Goal: Task Accomplishment & Management: Use online tool/utility

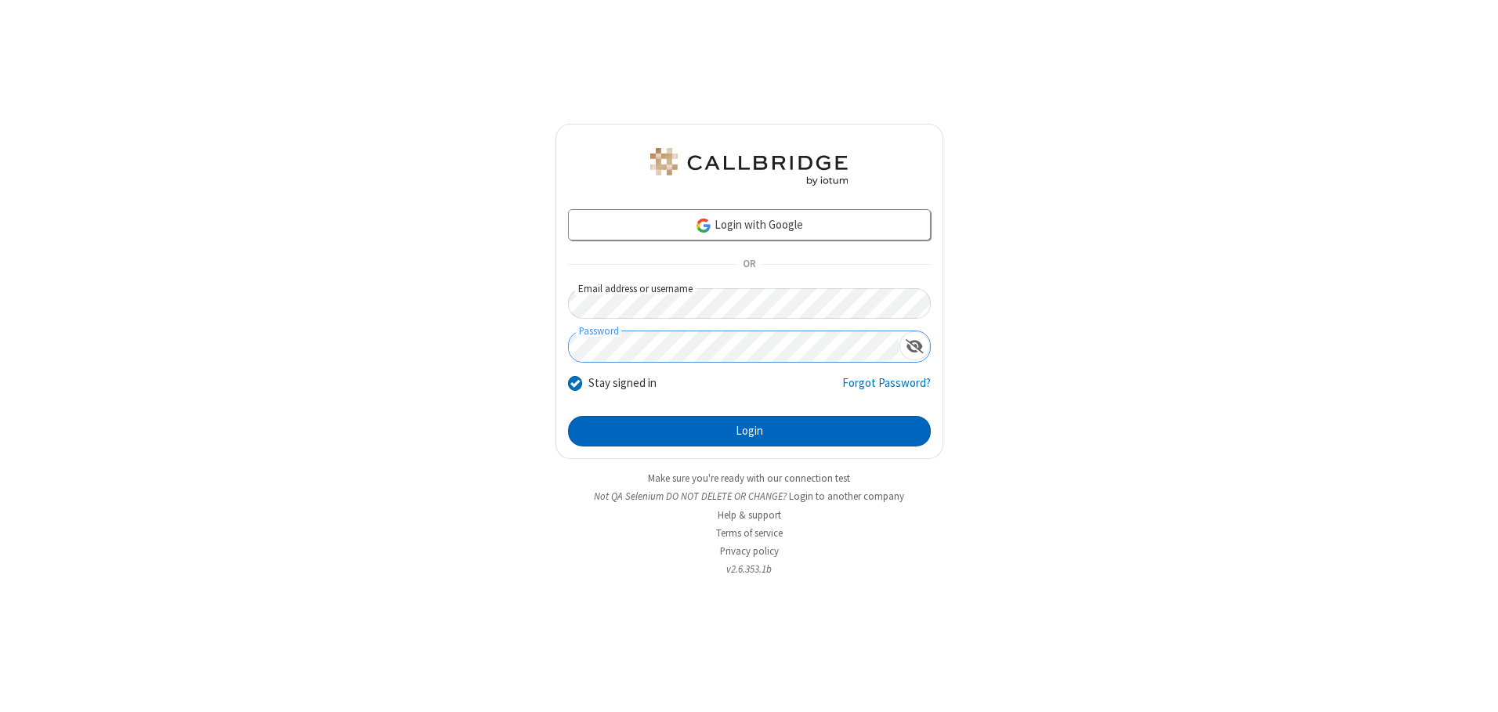
click at [749, 431] on button "Login" at bounding box center [749, 431] width 363 height 31
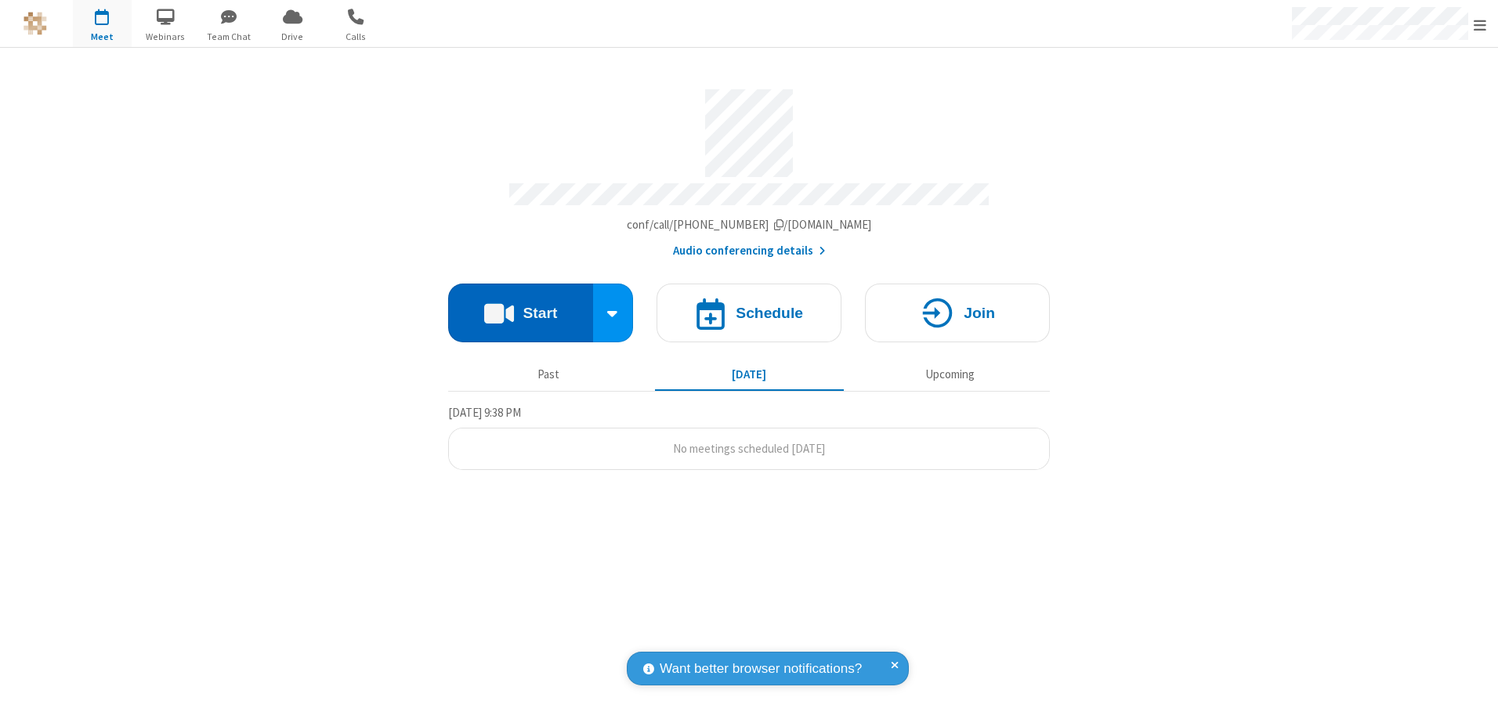
click at [520, 307] on button "Start" at bounding box center [520, 313] width 145 height 59
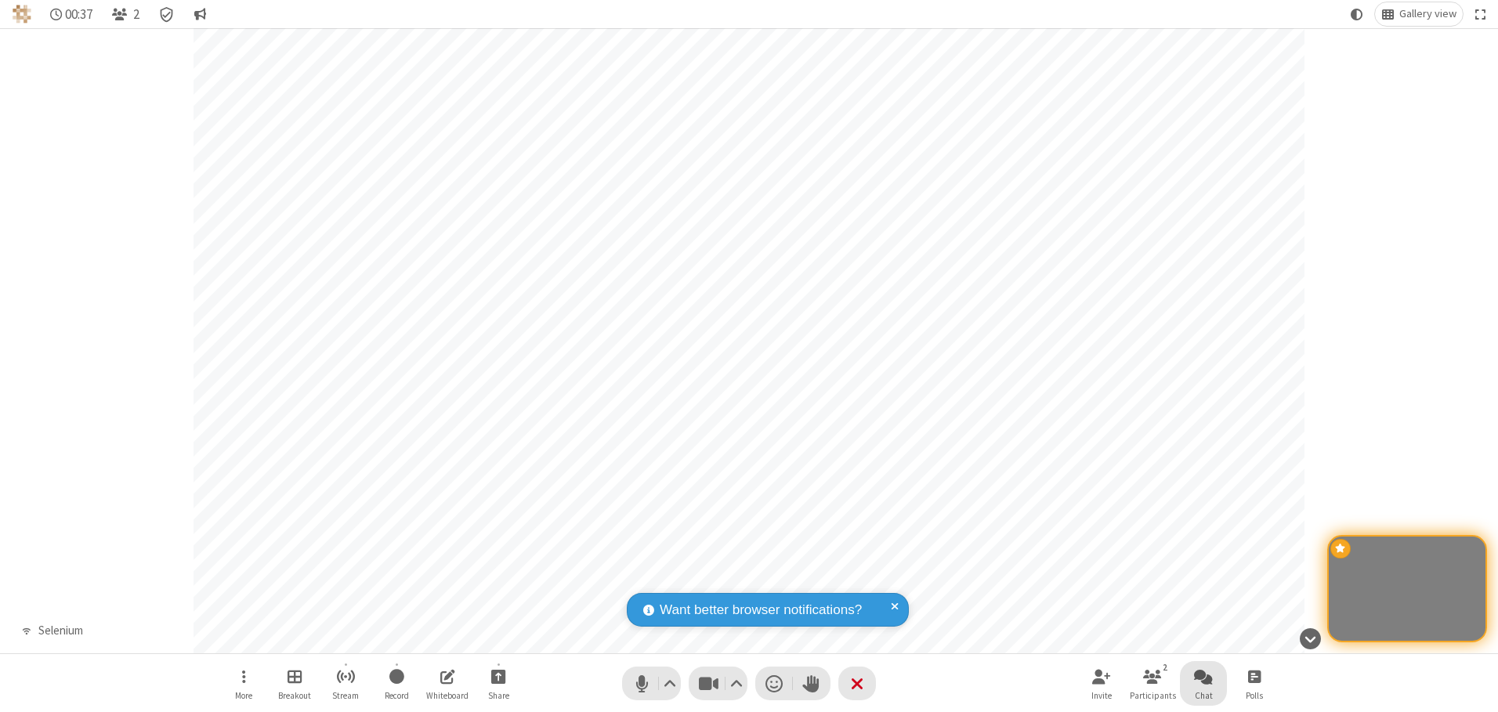
click at [1203, 676] on span "Open chat" at bounding box center [1203, 677] width 19 height 20
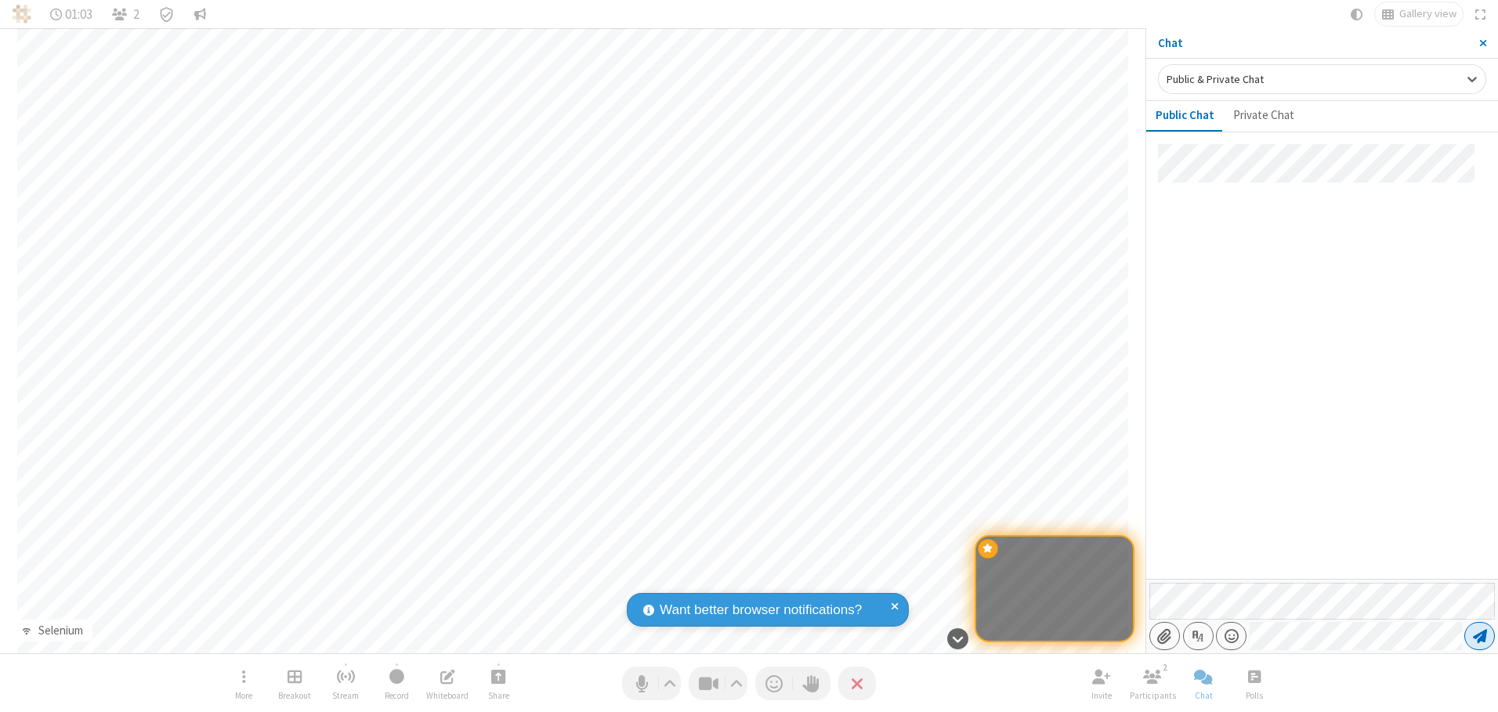
click at [1479, 636] on span "Send message" at bounding box center [1480, 636] width 14 height 16
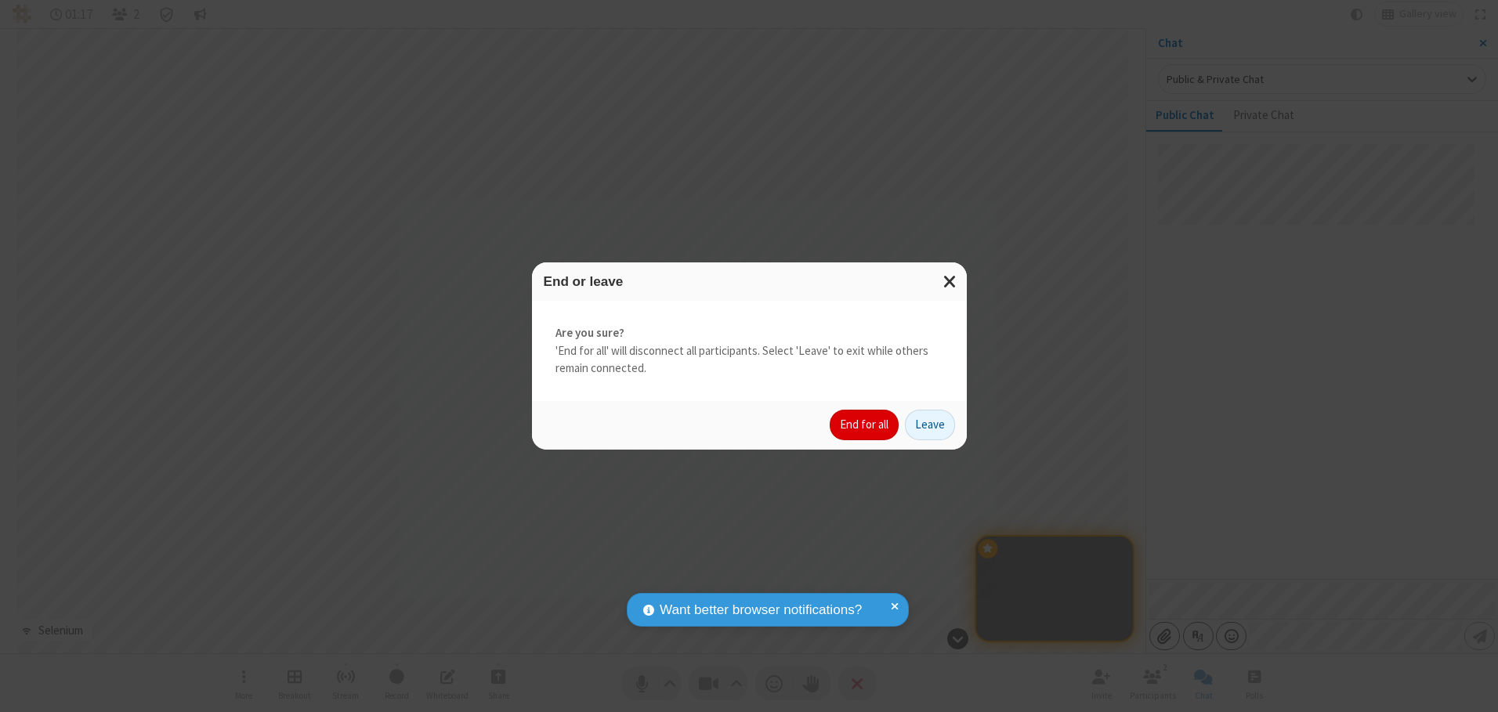
click at [865, 425] on button "End for all" at bounding box center [864, 425] width 69 height 31
